Goal: Information Seeking & Learning: Learn about a topic

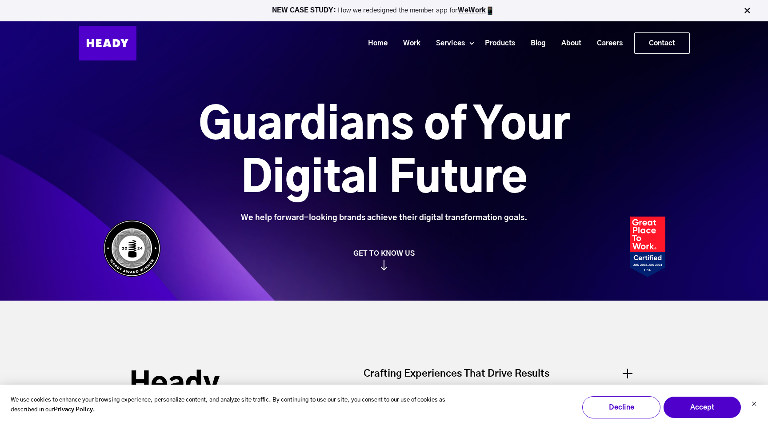
click at [573, 47] on link "About" at bounding box center [568, 43] width 36 height 16
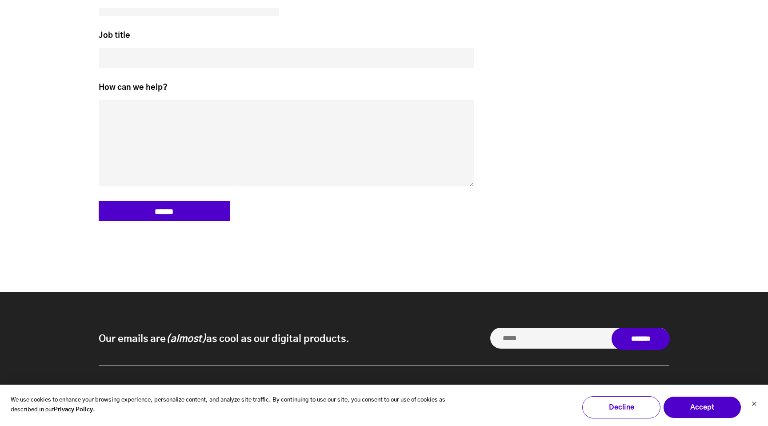
scroll to position [4153, 0]
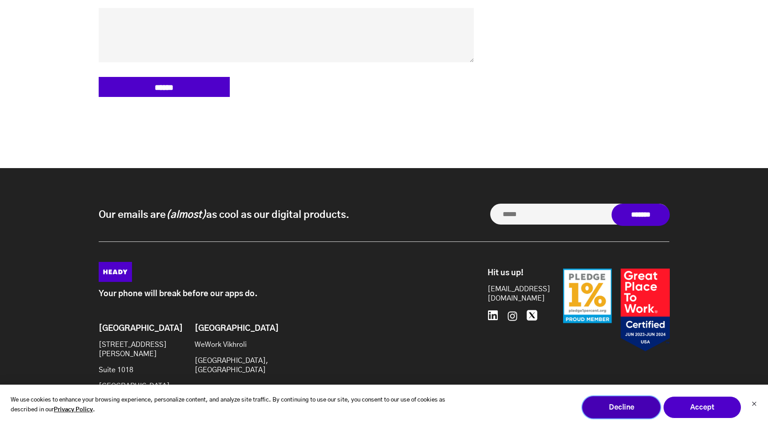
click at [620, 407] on button "Decline" at bounding box center [621, 407] width 78 height 22
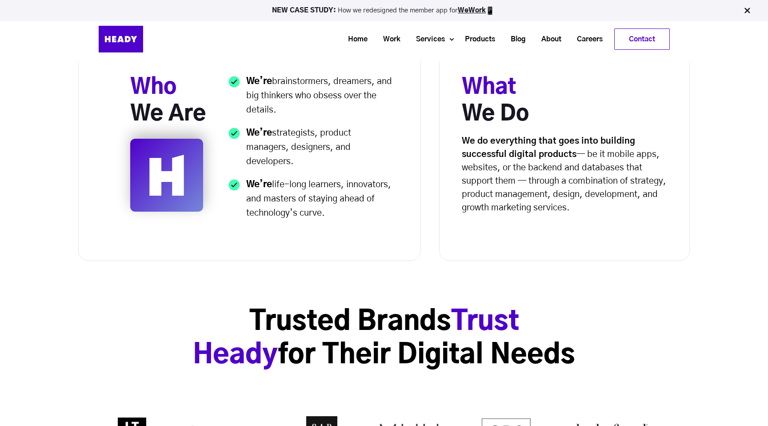
scroll to position [290, 0]
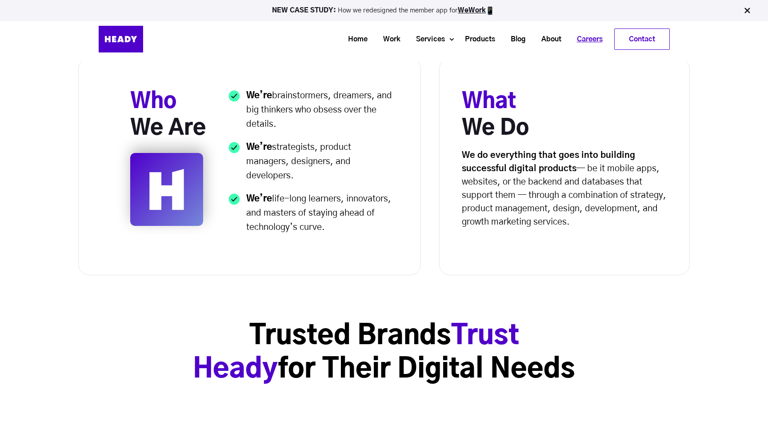
click at [583, 38] on link "Careers" at bounding box center [586, 39] width 41 height 16
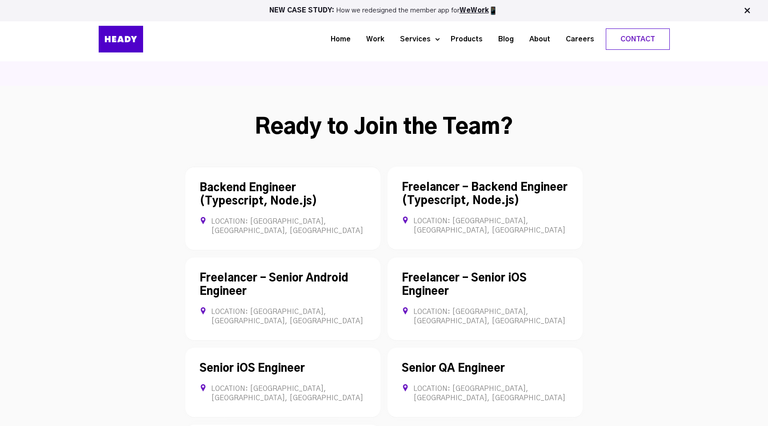
scroll to position [2353, 0]
click at [317, 183] on link "Backend Engineer (Typescript, Node.js)" at bounding box center [259, 195] width 118 height 24
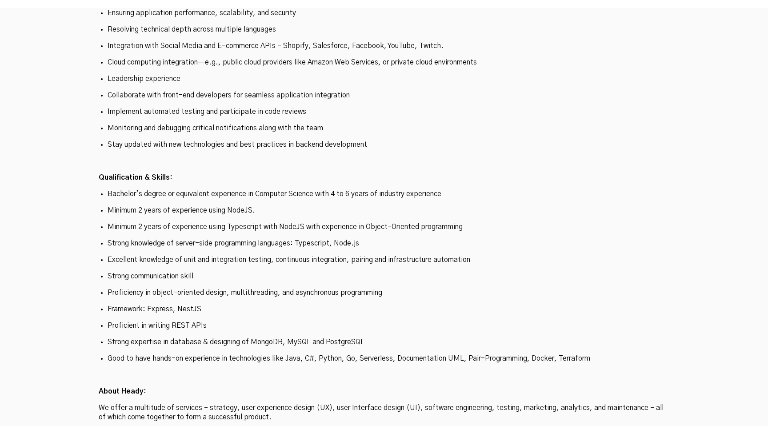
scroll to position [2679, 0]
